Goal: Find specific page/section: Find specific page/section

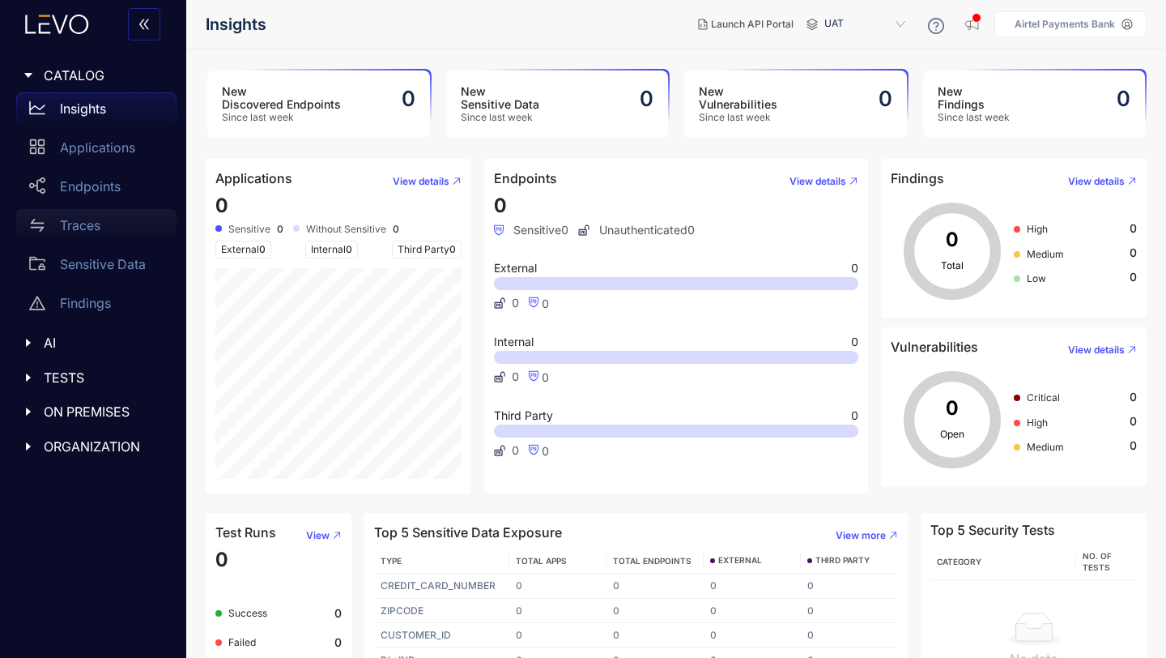
click at [97, 223] on p "Traces" at bounding box center [80, 225] width 40 height 15
